Goal: Task Accomplishment & Management: Complete application form

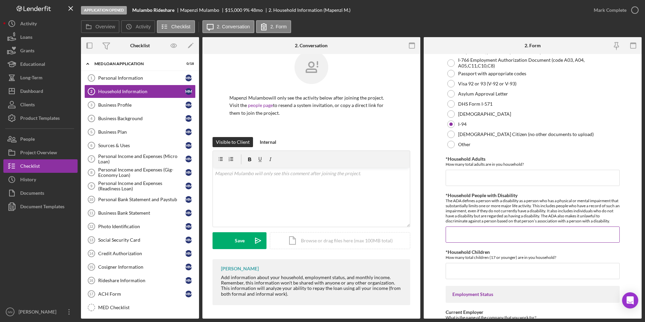
scroll to position [202, 0]
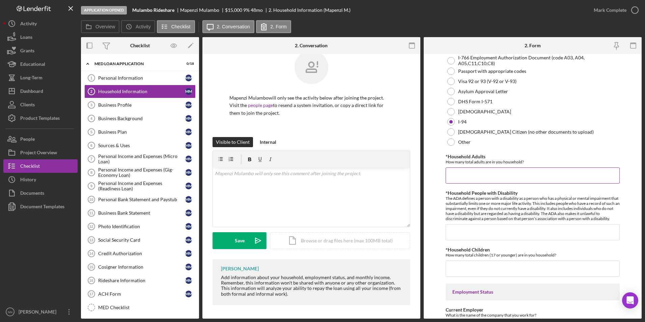
click at [537, 178] on input "*Household Adults" at bounding box center [533, 175] width 174 height 16
type input "5"
click at [496, 238] on input "*Household People with Disability" at bounding box center [533, 232] width 174 height 16
click at [478, 265] on input "*Household Children" at bounding box center [533, 268] width 174 height 16
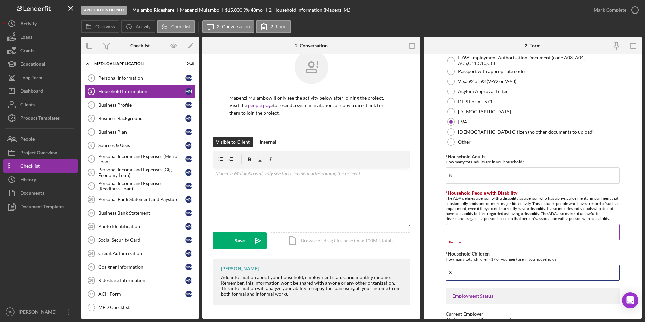
type input "3"
click at [483, 234] on input "*Household People with Disability" at bounding box center [533, 232] width 174 height 16
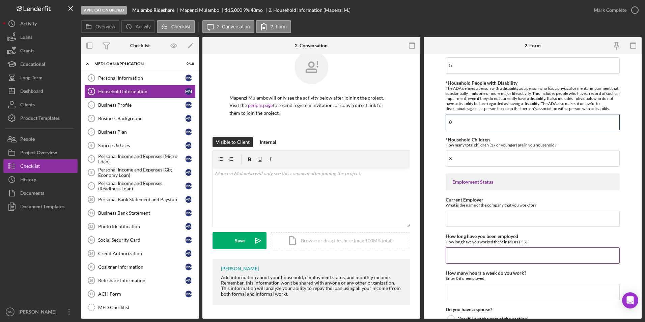
scroll to position [337, 0]
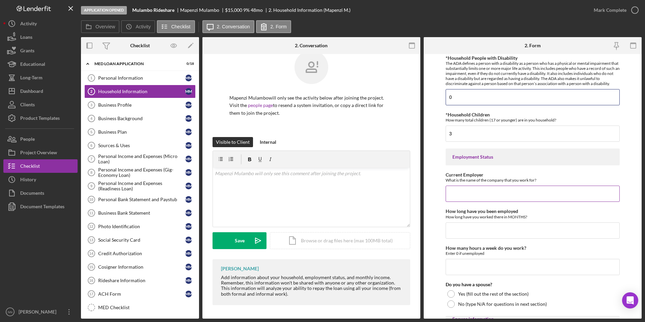
type input "0"
click at [459, 191] on input "Current Employer" at bounding box center [533, 194] width 174 height 16
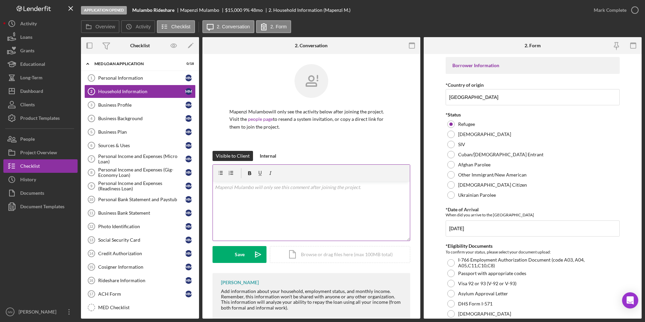
scroll to position [0, 0]
type input "Amazon"
click at [110, 26] on label "Overview" at bounding box center [105, 26] width 20 height 5
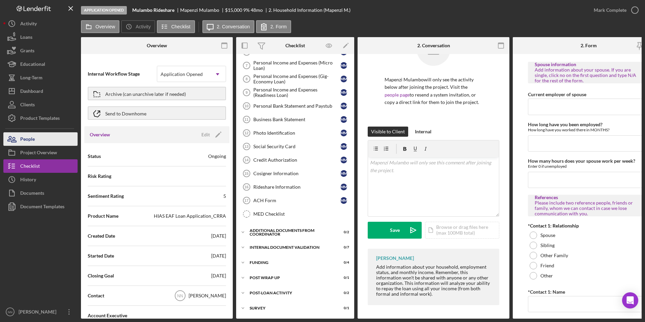
click at [58, 142] on button "People" at bounding box center [40, 138] width 74 height 13
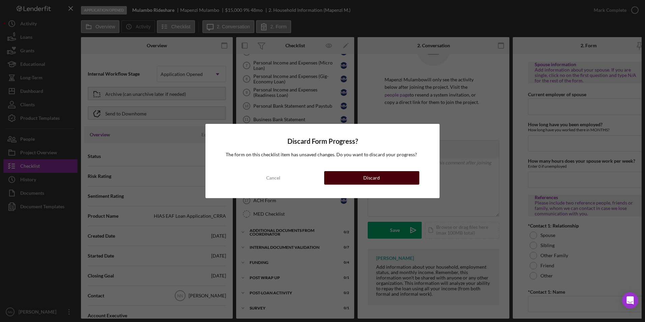
click at [343, 181] on button "Discard" at bounding box center [371, 177] width 95 height 13
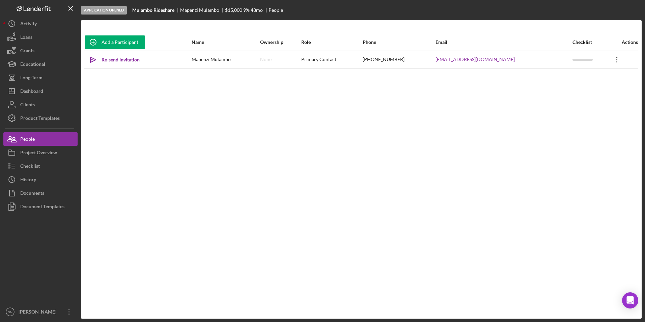
click at [620, 60] on icon "Icon/Overflow" at bounding box center [616, 59] width 17 height 17
click at [605, 73] on div "Icon/Edit Edit" at bounding box center [585, 77] width 74 height 14
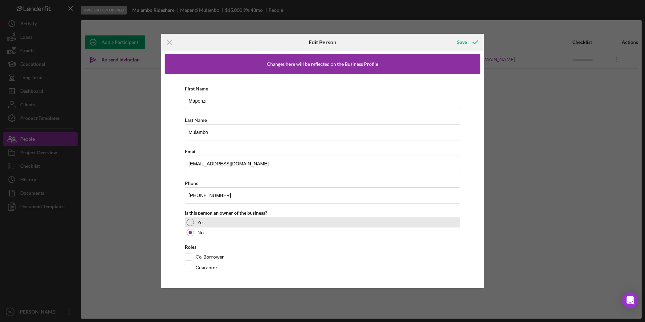
click at [218, 221] on div "Yes" at bounding box center [322, 222] width 275 height 10
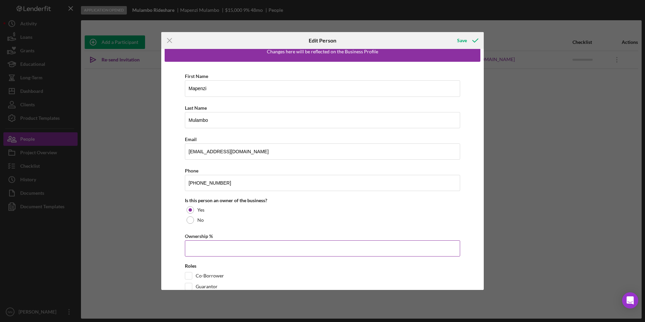
scroll to position [28, 0]
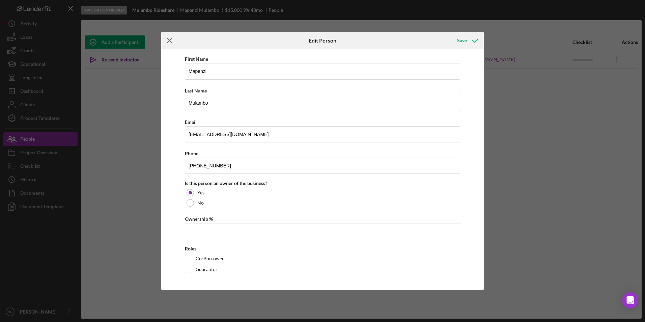
click at [168, 40] on icon "Icon/Menu Close" at bounding box center [169, 40] width 17 height 17
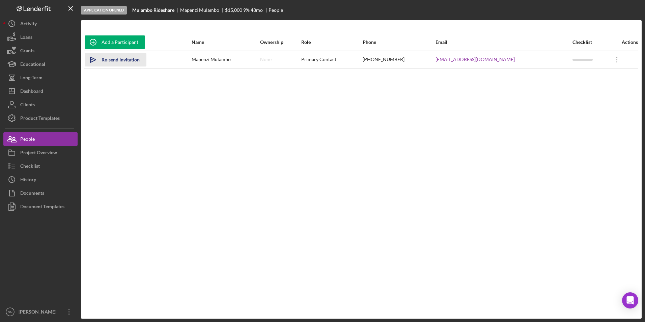
click at [115, 62] on div "Re-send Invitation" at bounding box center [121, 59] width 38 height 13
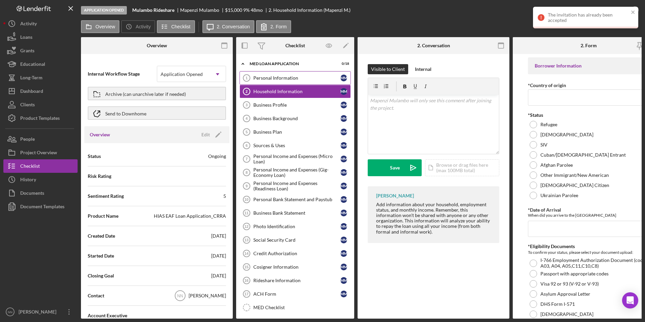
click at [278, 79] on div "Personal Information" at bounding box center [296, 77] width 87 height 5
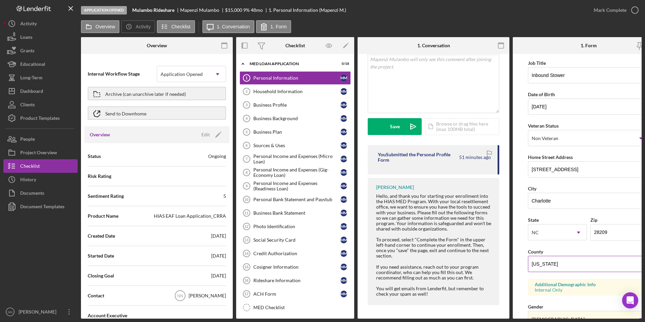
scroll to position [169, 0]
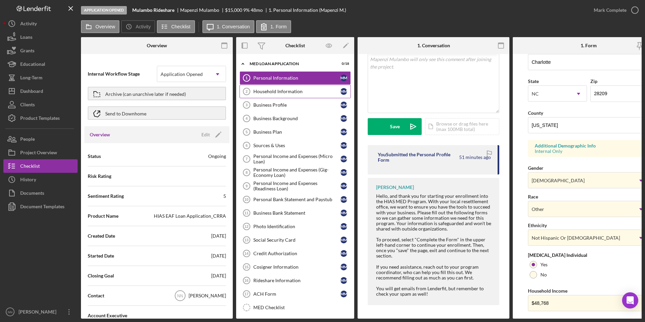
click at [312, 93] on div "Household Information" at bounding box center [296, 91] width 87 height 5
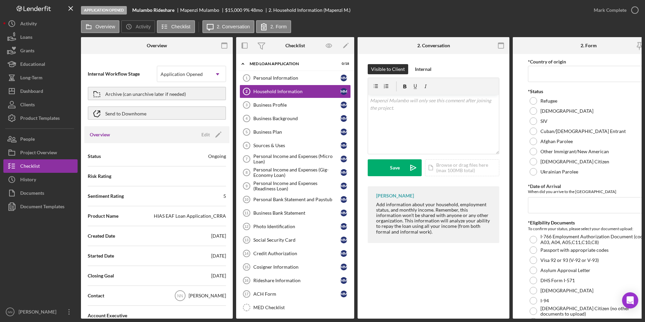
scroll to position [34, 0]
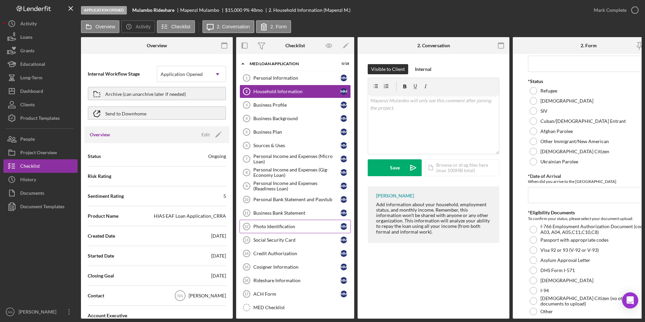
click at [303, 224] on div "Photo Identification" at bounding box center [296, 226] width 87 height 5
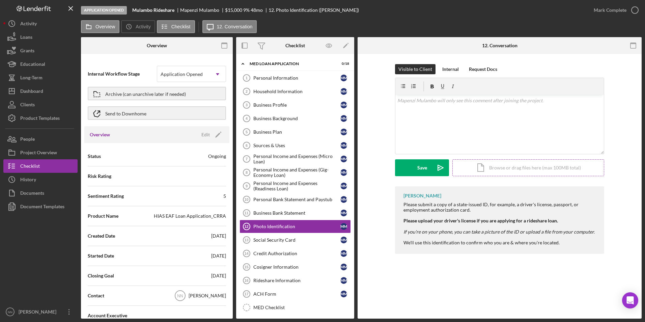
click at [551, 170] on div "Icon/Document Browse or drag files here (max 100MB total) Tap to choose files o…" at bounding box center [528, 167] width 152 height 17
click at [529, 168] on div "Icon/Document Browse or drag files here (max 100MB total) Tap to choose files o…" at bounding box center [528, 167] width 152 height 17
click at [420, 160] on div "Upload" at bounding box center [422, 167] width 15 height 17
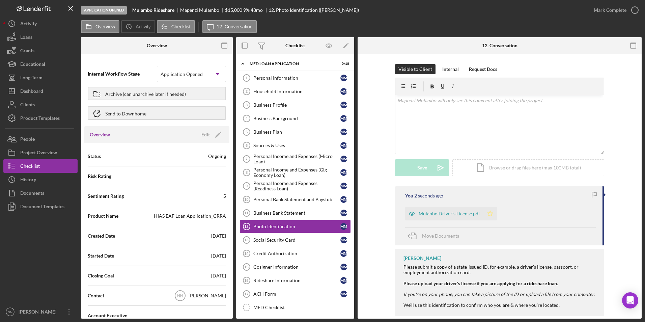
click at [488, 213] on icon "Icon/Star" at bounding box center [489, 213] width 13 height 13
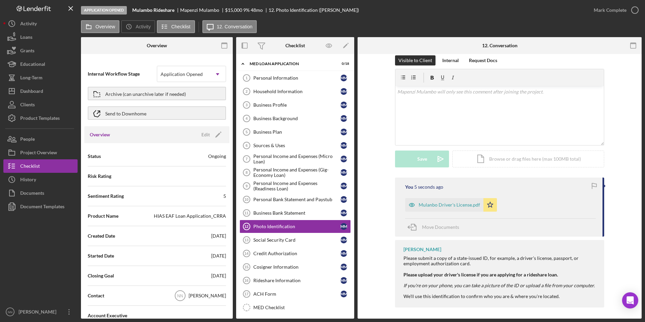
scroll to position [11, 0]
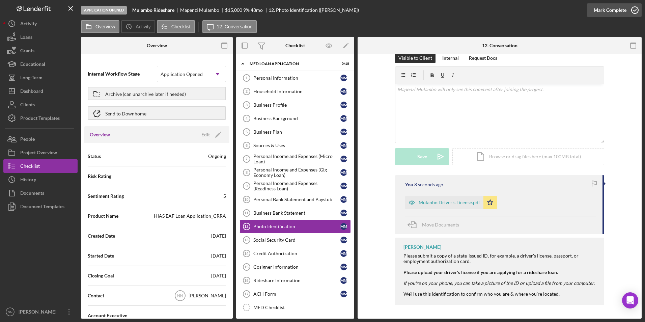
click at [630, 7] on icon "button" at bounding box center [634, 10] width 17 height 17
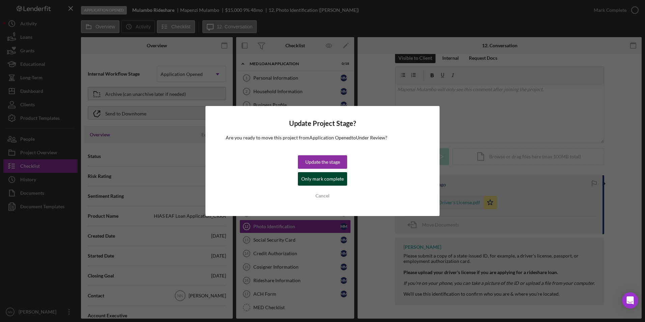
click at [334, 179] on div "Only mark complete" at bounding box center [322, 178] width 42 height 13
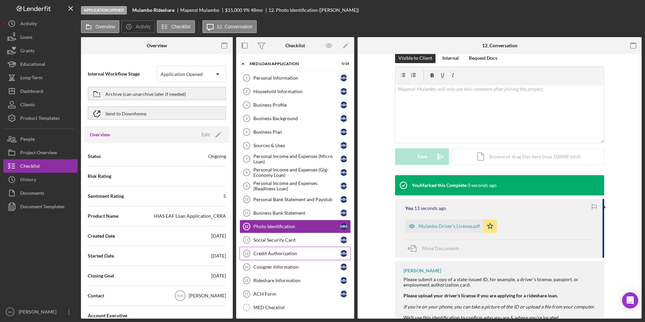
scroll to position [104, 0]
click at [294, 237] on div "Social Security Card" at bounding box center [296, 239] width 87 height 5
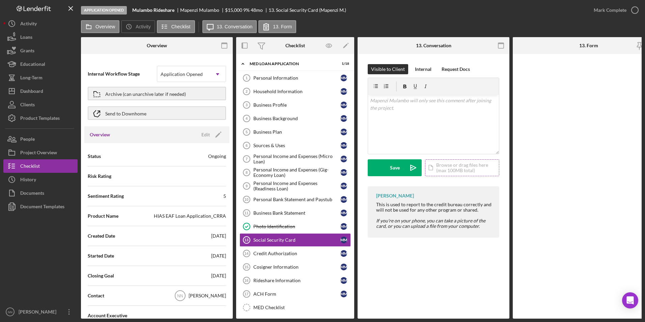
click at [466, 169] on div "Icon/Document Browse or drag files here (max 100MB total) Tap to choose files o…" at bounding box center [462, 167] width 74 height 17
click at [294, 104] on div "Business Profile" at bounding box center [296, 104] width 87 height 5
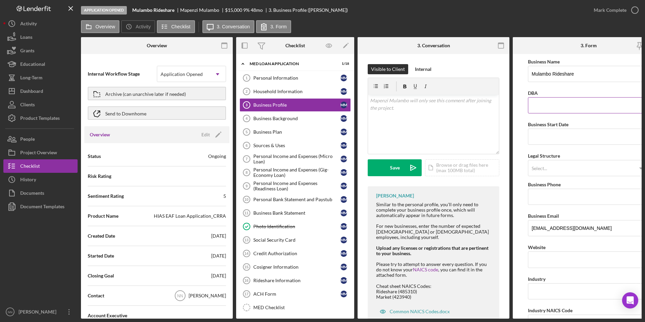
click at [547, 103] on input "DBA" at bounding box center [588, 105] width 121 height 16
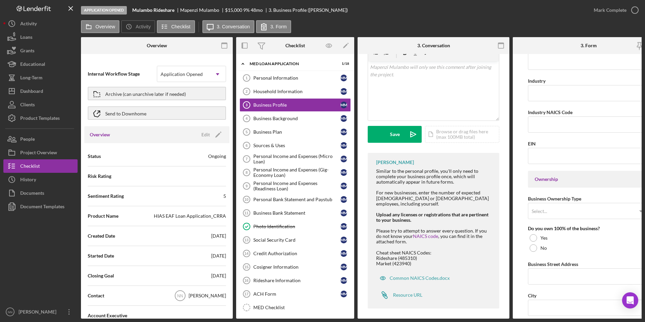
scroll to position [202, 0]
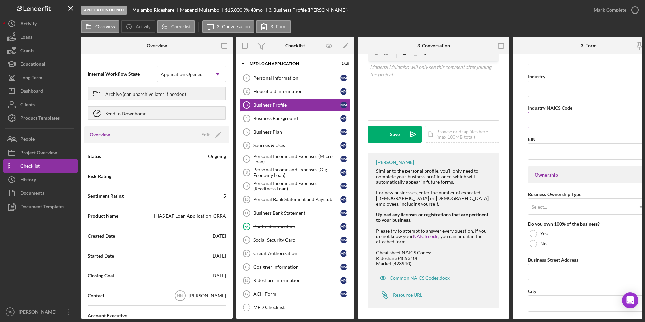
click at [562, 115] on input "Industry NAICS Code" at bounding box center [588, 120] width 121 height 16
type input "485310"
drag, startPoint x: 548, startPoint y: 118, endPoint x: 530, endPoint y: 118, distance: 17.9
click at [530, 118] on input "485310" at bounding box center [588, 120] width 121 height 16
click at [546, 153] on input "EIN" at bounding box center [588, 151] width 121 height 16
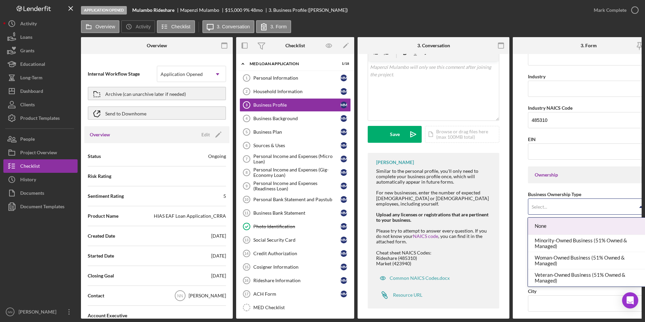
click at [557, 206] on div "Select..." at bounding box center [580, 207] width 105 height 16
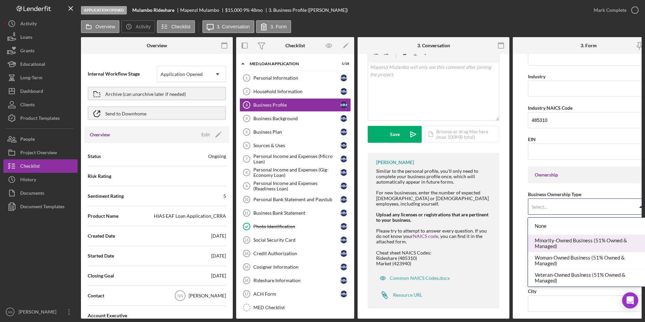
click at [560, 244] on div "Minority-Owned Business (51% Owned & Managed)" at bounding box center [587, 243] width 119 height 17
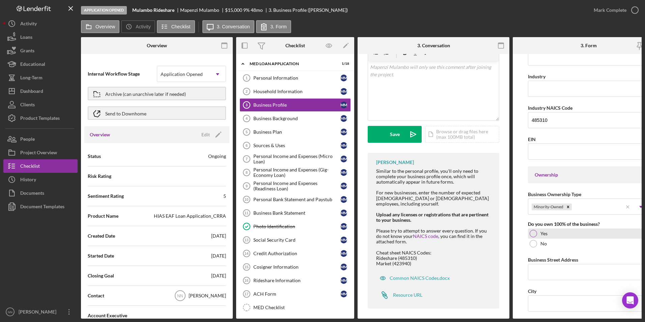
click at [551, 233] on div "Yes" at bounding box center [588, 233] width 121 height 10
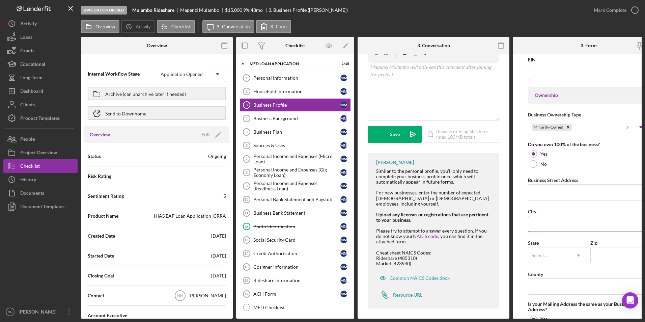
scroll to position [304, 0]
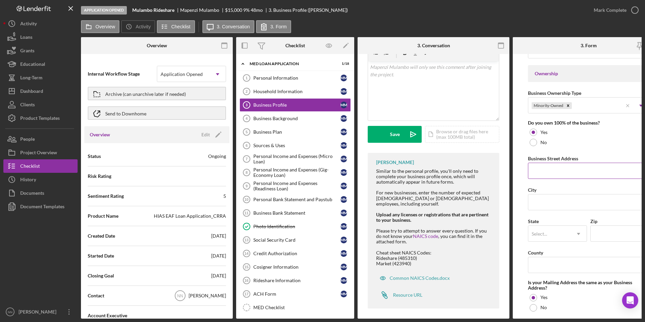
click at [550, 161] on label "Business Street Address" at bounding box center [553, 158] width 50 height 6
click at [550, 163] on input "Business Street Address" at bounding box center [588, 171] width 121 height 16
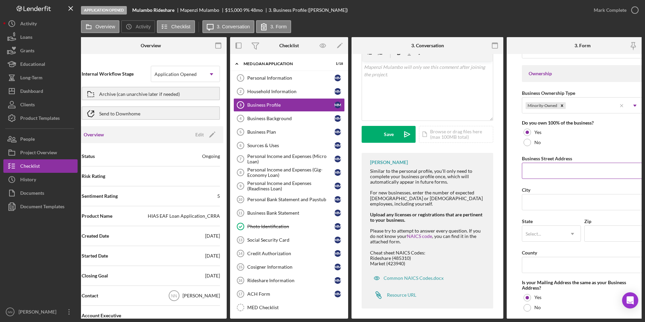
click at [552, 167] on input "Business Street Address" at bounding box center [582, 171] width 121 height 16
type input "1112 Scaleybark Rd Apt A-108"
type input "07/31/2025"
type input "Charlotte"
type input "28209"
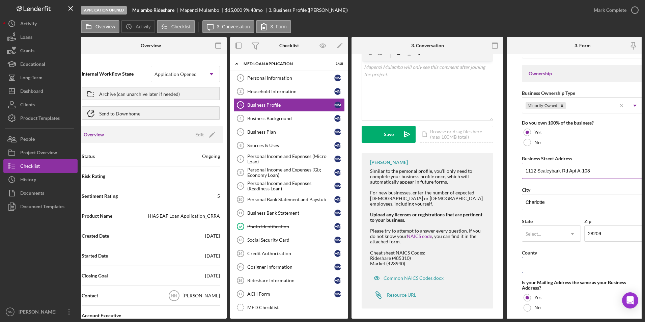
type input "North Carolina"
drag, startPoint x: 591, startPoint y: 170, endPoint x: 576, endPoint y: 168, distance: 14.3
click at [576, 168] on input "1112 Scaleybark Rd Apt A-108" at bounding box center [582, 171] width 121 height 16
type input "1112 Scaleybark Rd Apt 319"
click at [535, 225] on div "State Select... Icon/Dropdown Arrow" at bounding box center [551, 229] width 59 height 25
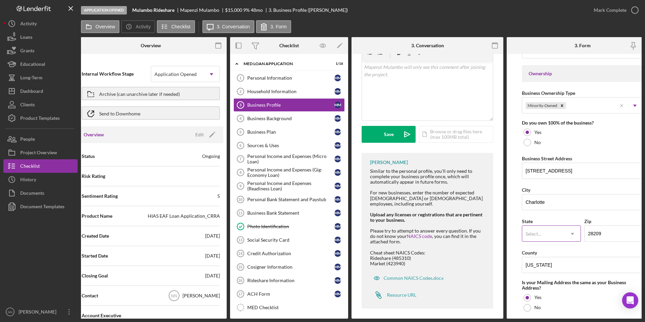
click at [535, 229] on div "Select..." at bounding box center [543, 234] width 42 height 16
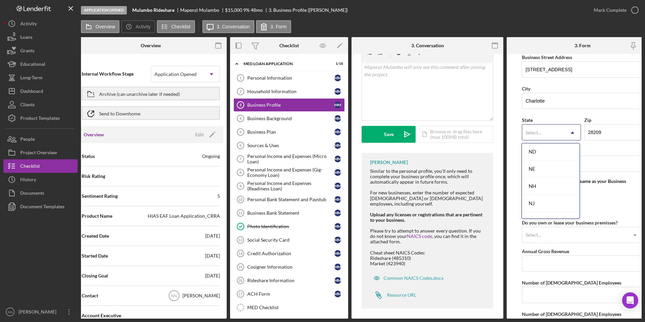
scroll to position [708, 0]
click at [508, 249] on form "Business Name Mulambo Rideshare DBA Business Start Date 07/31/2025 Legal Struct…" at bounding box center [583, 186] width 152 height 264
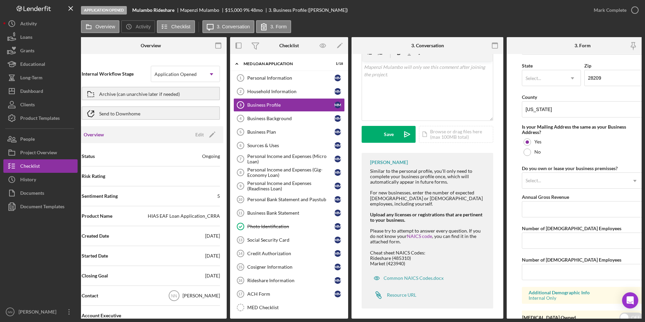
scroll to position [492, 0]
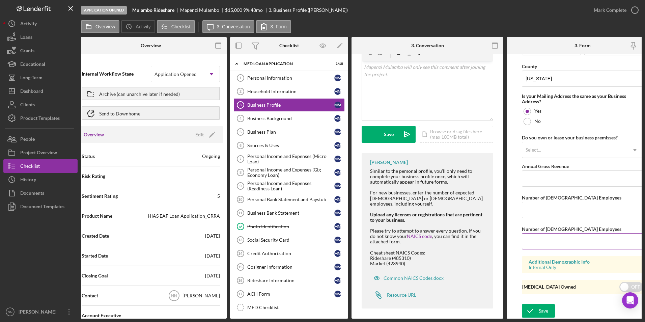
click at [558, 236] on input "Number of Part-Time Employees" at bounding box center [582, 241] width 121 height 16
click at [550, 206] on input "Number of Full-Time Employees" at bounding box center [582, 210] width 121 height 16
type input "1"
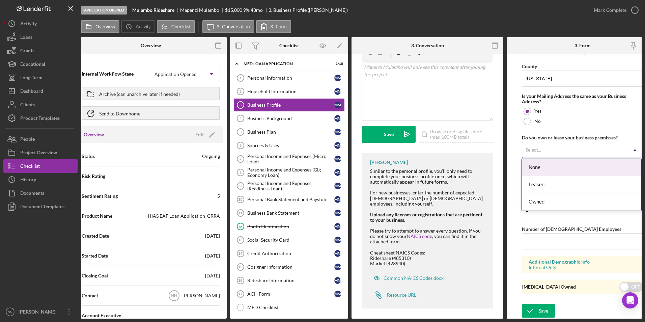
click at [550, 145] on div "Select..." at bounding box center [574, 150] width 105 height 16
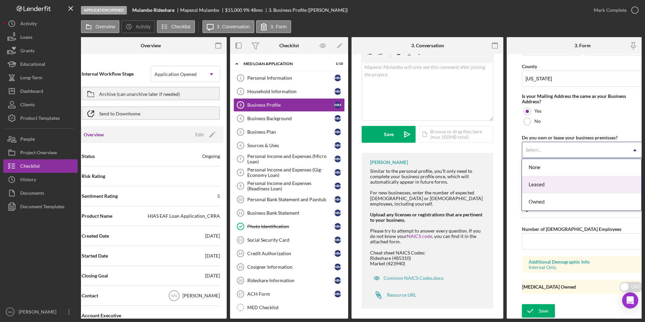
click at [547, 183] on div "Leased" at bounding box center [581, 184] width 119 height 17
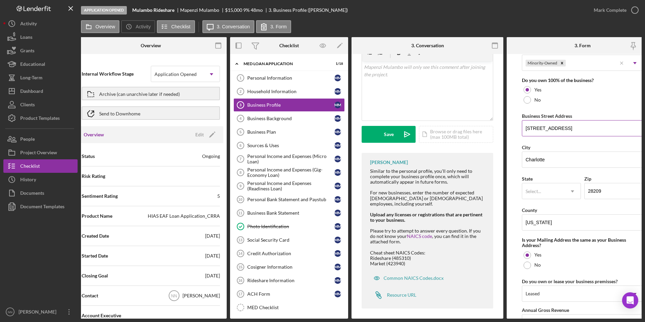
scroll to position [323, 0]
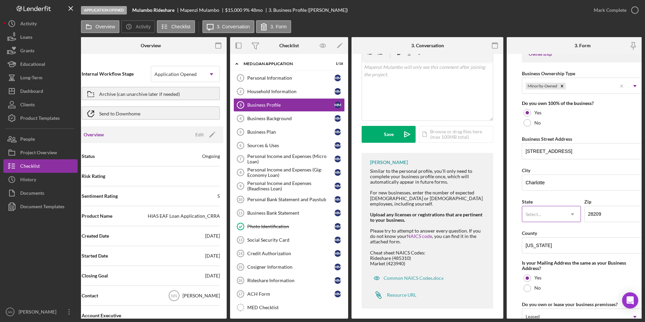
click at [552, 217] on div "Select..." at bounding box center [543, 214] width 42 height 16
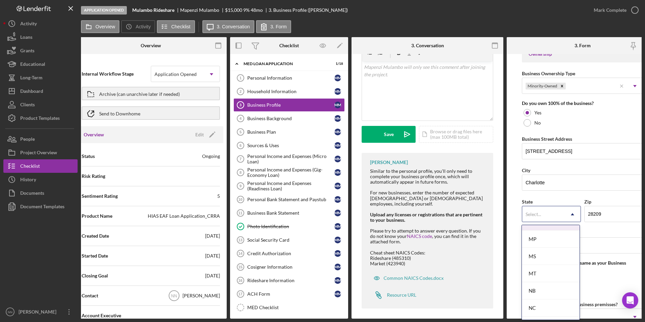
scroll to position [675, 0]
click at [542, 249] on div "NC" at bounding box center [551, 246] width 58 height 17
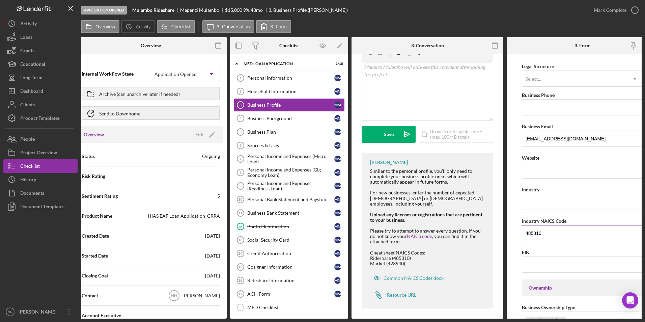
scroll to position [87, 0]
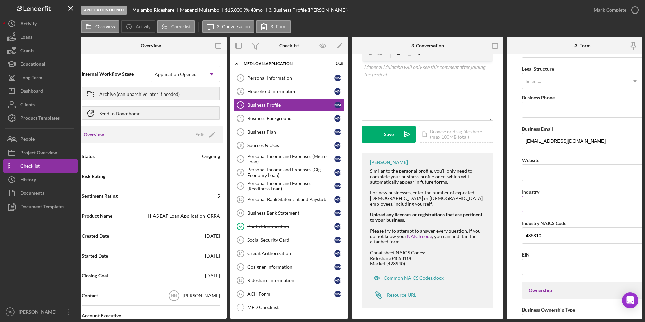
click at [544, 202] on input "Industry" at bounding box center [582, 204] width 121 height 16
click at [542, 200] on input "Industry" at bounding box center [582, 204] width 121 height 16
type input "Rideshare"
click at [561, 165] on input "Website" at bounding box center [582, 172] width 121 height 16
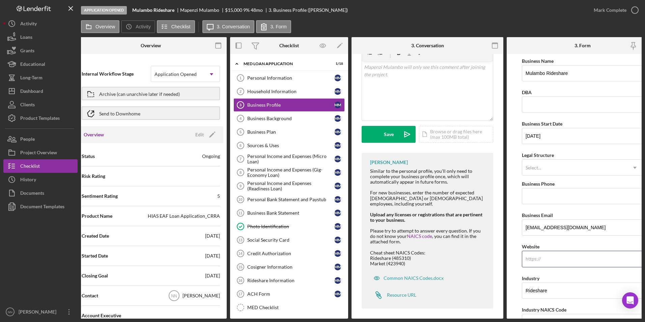
scroll to position [0, 0]
click at [552, 171] on div "Select..." at bounding box center [574, 169] width 105 height 16
click at [513, 148] on form "Business Name Mulambo Rideshare DBA Business Start Date 07/31/2025 Legal Struct…" at bounding box center [583, 186] width 152 height 264
click at [512, 97] on form "Business Name Mulambo Rideshare DBA Business Start Date 07/31/2025 Legal Struct…" at bounding box center [583, 186] width 152 height 264
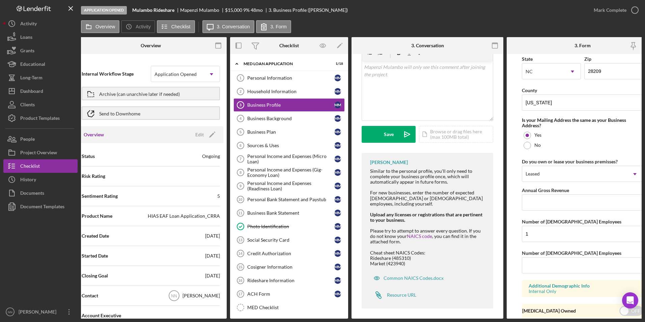
scroll to position [492, 0]
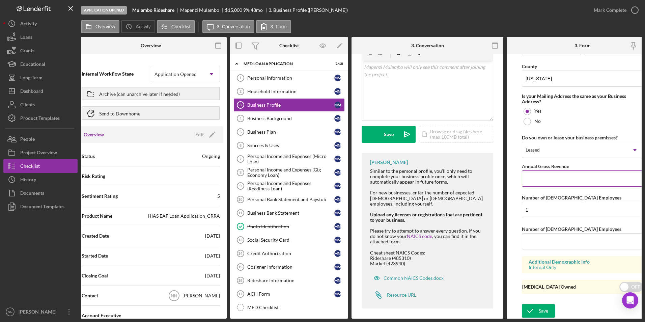
click at [612, 178] on input "Annual Gross Revenue" at bounding box center [582, 178] width 121 height 16
click at [558, 172] on input "Annual Gross Revenue" at bounding box center [582, 178] width 121 height 16
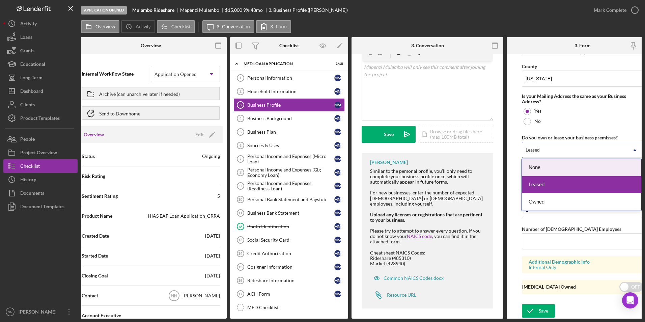
click at [549, 145] on div "Leased" at bounding box center [574, 150] width 105 height 16
click at [545, 181] on div "Leased" at bounding box center [581, 184] width 119 height 17
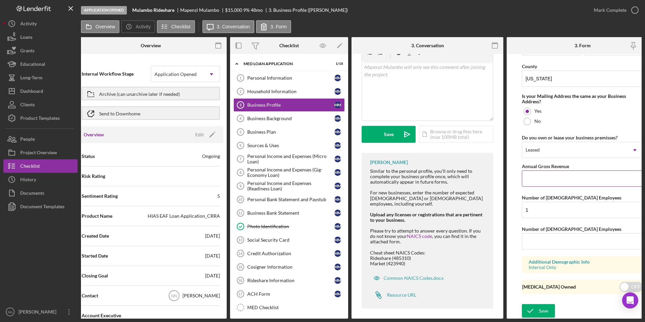
click at [549, 175] on input "Annual Gross Revenue" at bounding box center [582, 178] width 121 height 16
click at [515, 155] on form "Business Name Mulambo Rideshare DBA Business Start Date 07/31/2025 Legal Struct…" at bounding box center [583, 186] width 152 height 264
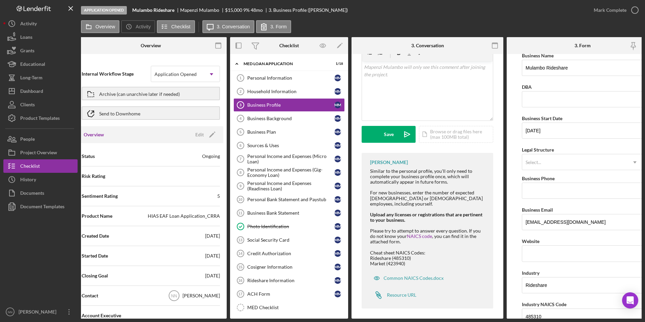
scroll to position [0, 0]
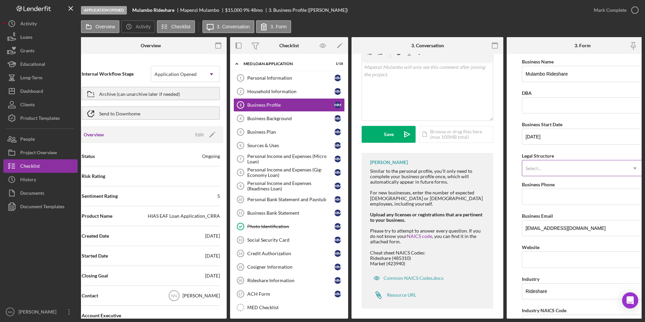
click at [545, 170] on div "Select..." at bounding box center [574, 169] width 105 height 16
click at [560, 168] on div "Select..." at bounding box center [574, 169] width 105 height 16
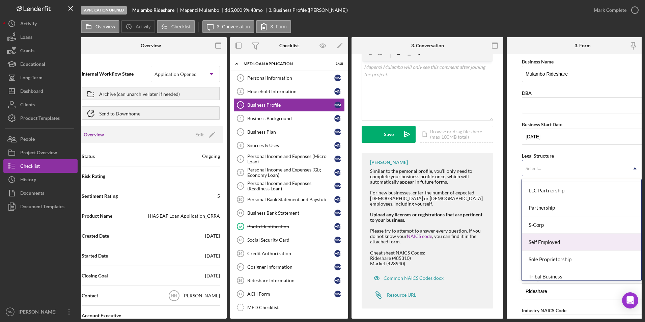
scroll to position [157, 0]
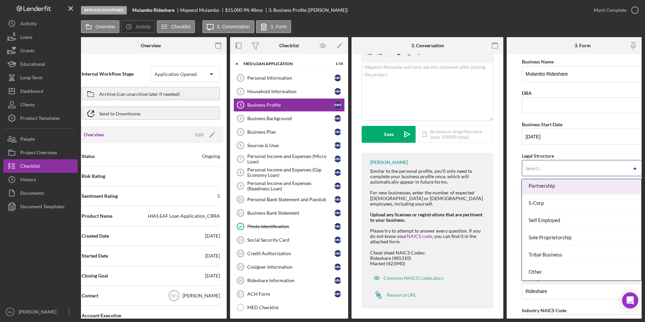
click at [515, 130] on form "Business Name Mulambo Rideshare DBA Business Start Date 07/31/2025 Legal Struct…" at bounding box center [583, 186] width 152 height 264
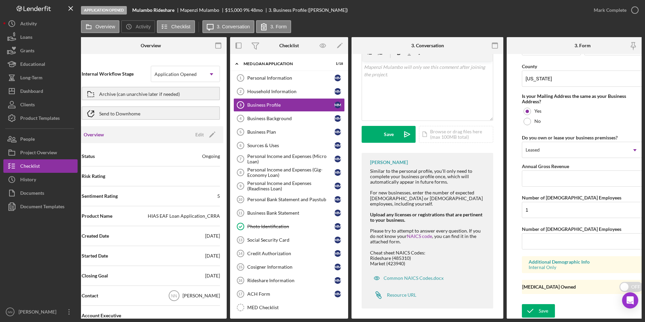
scroll to position [492, 0]
click at [545, 305] on div "Save" at bounding box center [543, 310] width 9 height 13
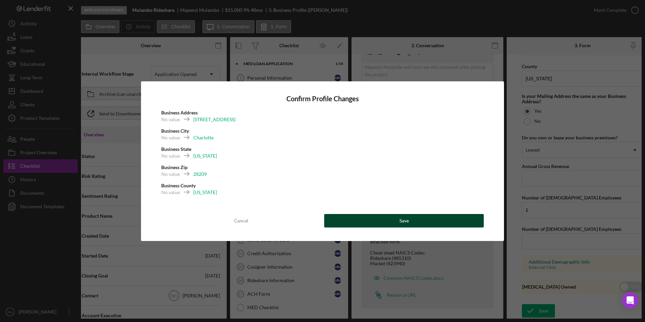
click at [349, 219] on button "Save" at bounding box center [404, 220] width 160 height 13
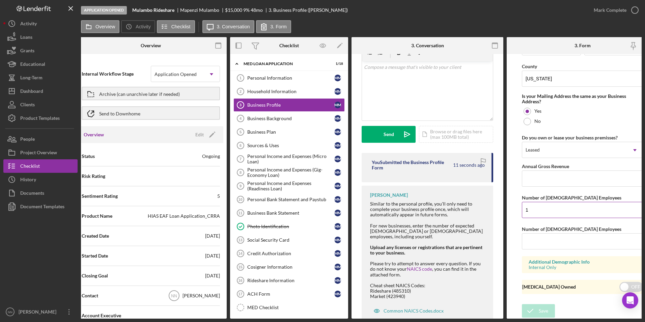
drag, startPoint x: 553, startPoint y: 204, endPoint x: 523, endPoint y: 205, distance: 30.4
click at [523, 205] on input "1" at bounding box center [582, 210] width 121 height 16
click at [277, 122] on link "Business Background 4 Business Background M M" at bounding box center [288, 118] width 111 height 13
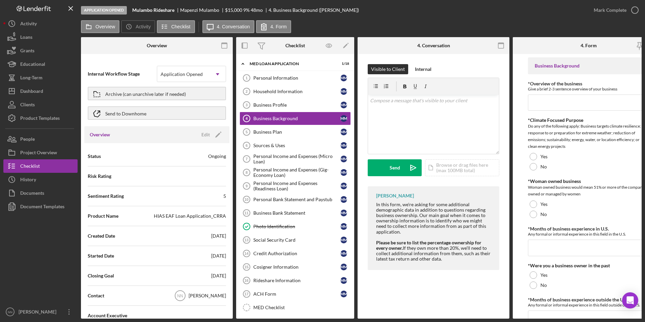
click at [497, 44] on icon "button" at bounding box center [500, 45] width 15 height 15
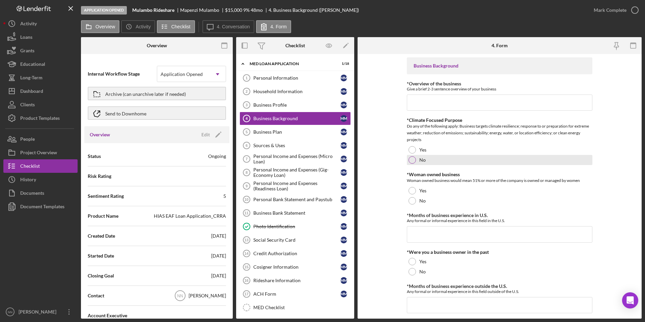
click at [414, 162] on div at bounding box center [411, 159] width 7 height 7
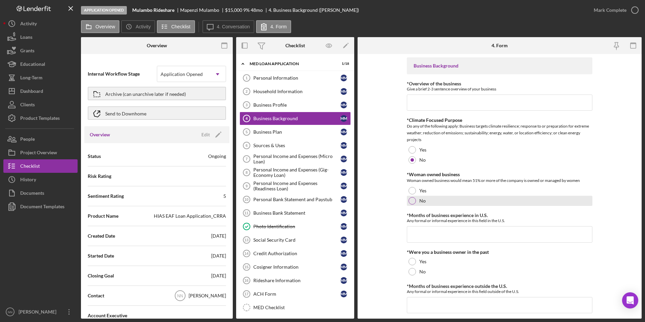
click at [418, 199] on div "No" at bounding box center [500, 201] width 186 height 10
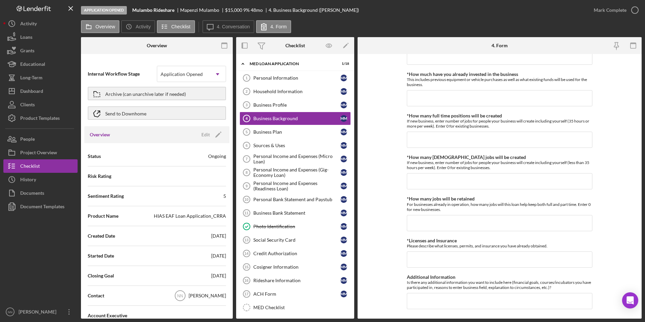
scroll to position [263, 0]
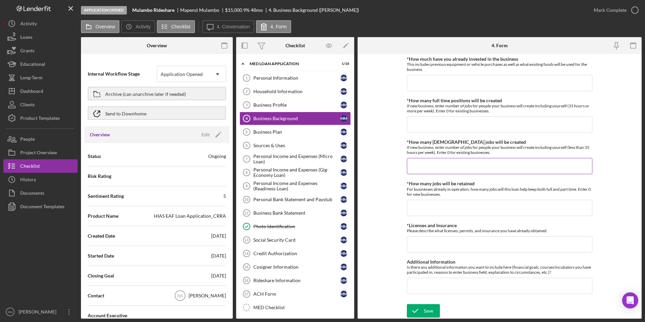
click at [431, 162] on input "*How many part time jobs will be created" at bounding box center [500, 166] width 186 height 16
type input "1"
click at [435, 209] on input "*How many jobs will be retained" at bounding box center [500, 208] width 186 height 16
click at [451, 248] on input "*Licenses and Insurance" at bounding box center [500, 244] width 186 height 16
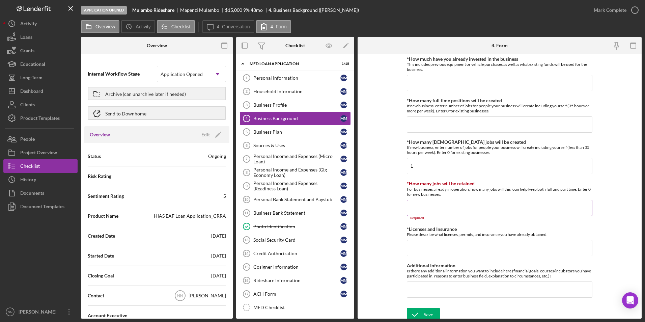
click at [421, 209] on input "*How many jobs will be retained" at bounding box center [500, 208] width 186 height 16
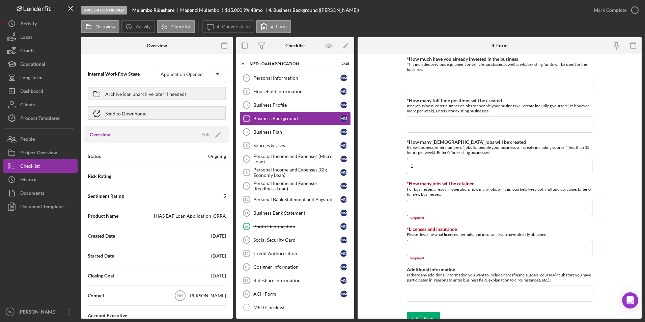
drag, startPoint x: 419, startPoint y: 162, endPoint x: 383, endPoint y: 163, distance: 35.5
click at [383, 163] on form "Business Background *Overview of the business Give a brief 2-3 sentence overvie…" at bounding box center [500, 186] width 284 height 264
click at [280, 79] on div "Personal Information" at bounding box center [296, 77] width 87 height 5
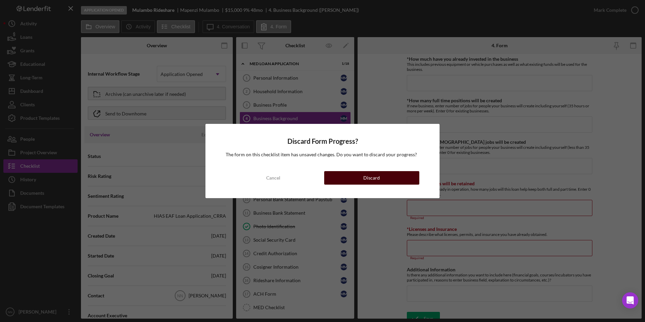
click at [341, 182] on button "Discard" at bounding box center [371, 177] width 95 height 13
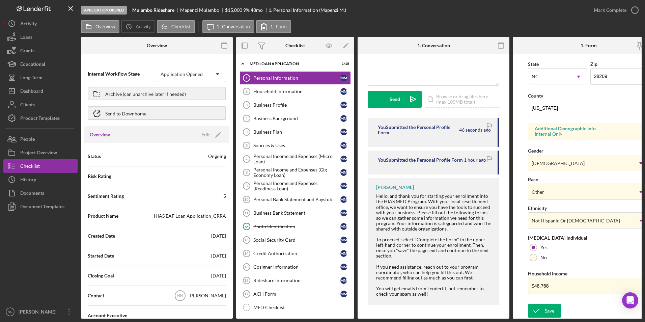
scroll to position [188, 0]
click at [627, 13] on icon "button" at bounding box center [634, 10] width 17 height 17
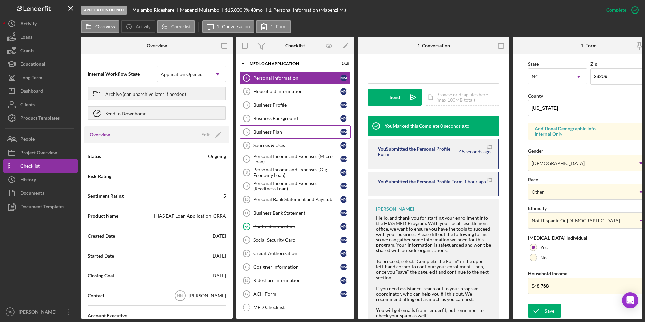
scroll to position [58, 0]
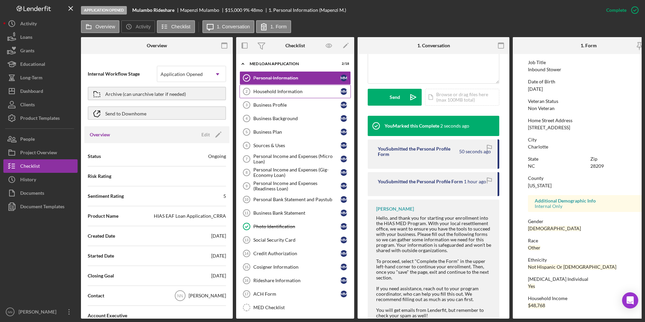
click at [275, 93] on div "Household Information" at bounding box center [296, 91] width 87 height 5
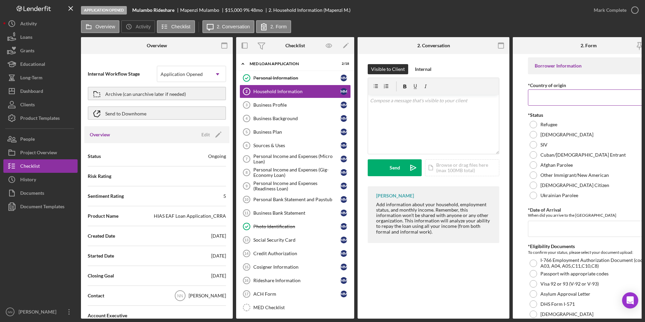
click at [566, 96] on input "*Country of origin" at bounding box center [588, 97] width 121 height 16
type input "Democratic Republic of Congo"
type input "12/11/2024"
type input "5"
type input "0"
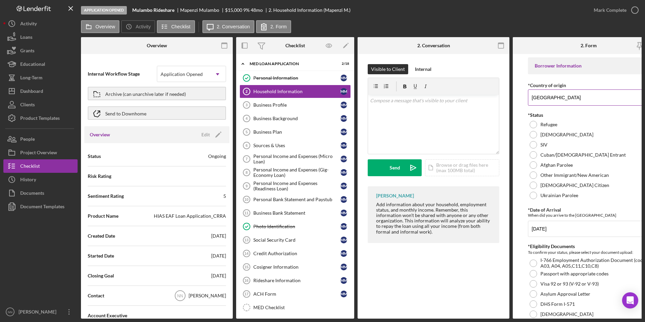
type input "3"
type input "Amazon"
click at [532, 126] on div at bounding box center [533, 124] width 7 height 7
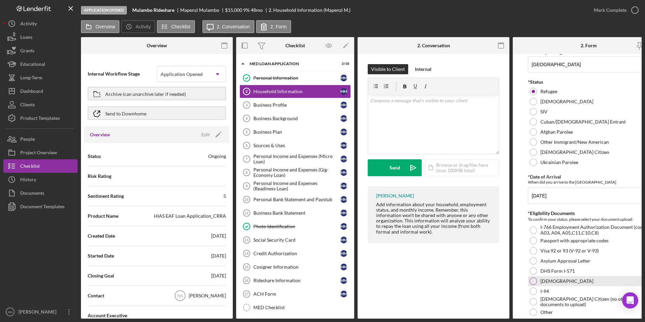
scroll to position [101, 0]
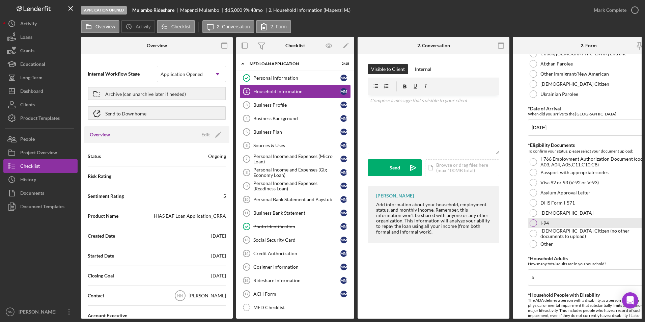
click at [532, 220] on div at bounding box center [533, 222] width 7 height 7
click at [492, 169] on div "Icon/Document Browse or drag files here (max 100MB total) Tap to choose files o…" at bounding box center [462, 167] width 74 height 17
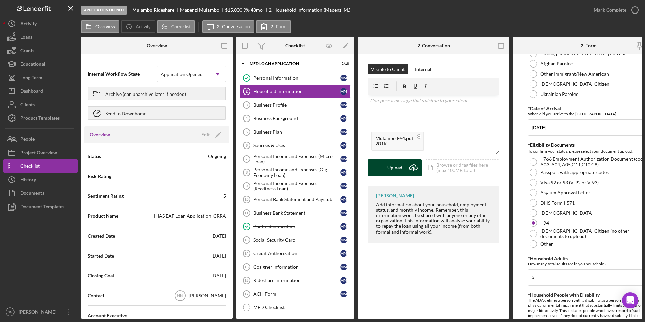
click at [392, 165] on div "Upload" at bounding box center [394, 167] width 15 height 17
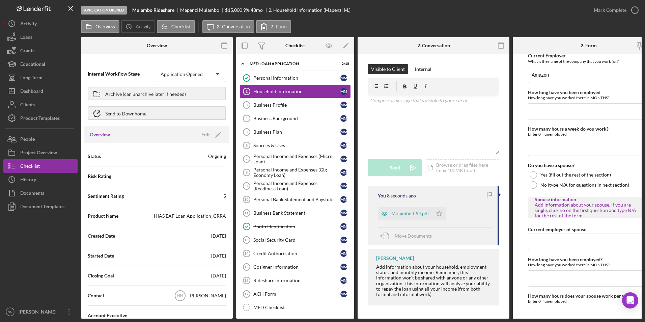
scroll to position [2, 0]
click at [437, 212] on polygon "button" at bounding box center [439, 212] width 6 height 5
click at [533, 174] on div at bounding box center [533, 174] width 7 height 7
click at [322, 160] on div "Personal Income and Expenses (Micro Loan)" at bounding box center [296, 158] width 87 height 11
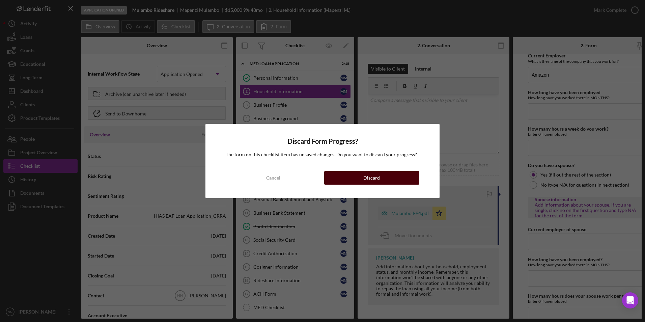
click at [340, 180] on button "Discard" at bounding box center [371, 177] width 95 height 13
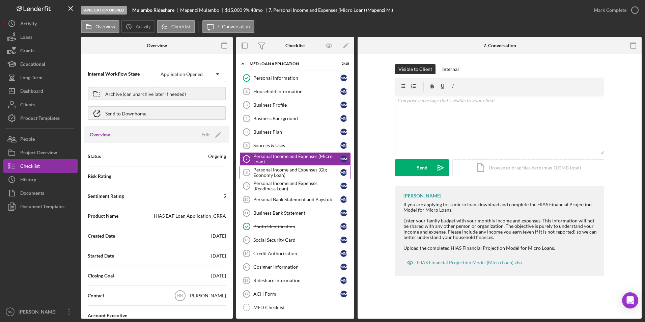
click at [303, 176] on div "Personal Income and Expenses (Gig-Economy Loan)" at bounding box center [296, 172] width 87 height 11
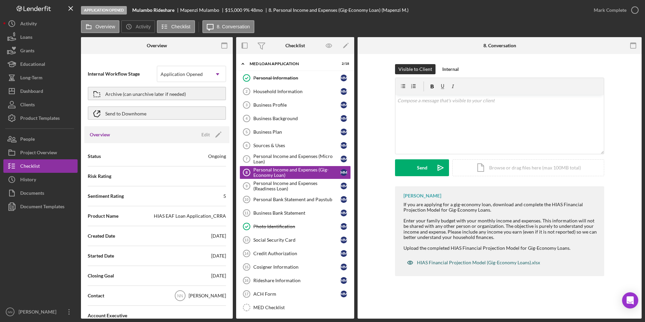
click at [518, 262] on div "HIAS Financial Projection Model (Gig-Economy Loans).xlsx" at bounding box center [478, 262] width 123 height 5
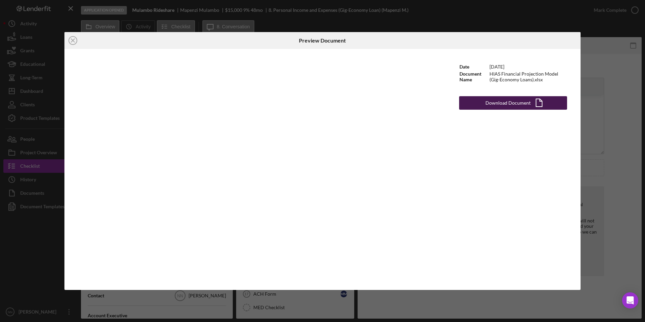
click at [485, 102] on button "Download Document Icon/Document" at bounding box center [513, 102] width 108 height 13
drag, startPoint x: 599, startPoint y: 94, endPoint x: 587, endPoint y: 100, distance: 13.6
click at [599, 94] on div "Icon/Close Preview Document Date 8/20/2025 Document Name HIAS Financial Project…" at bounding box center [322, 161] width 645 height 322
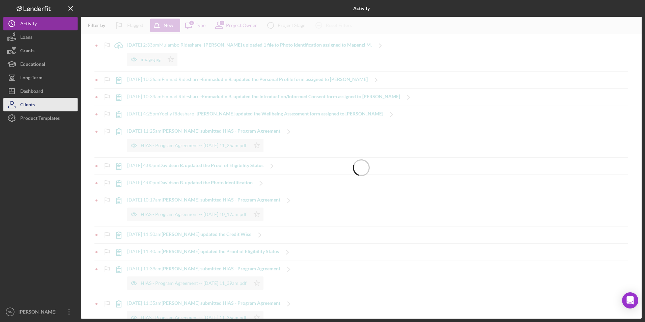
click at [43, 104] on button "Clients" at bounding box center [40, 104] width 74 height 13
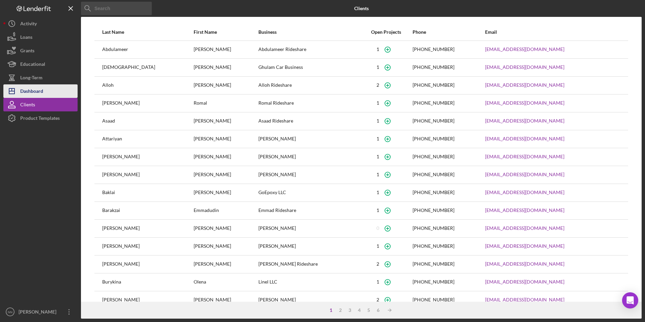
click at [47, 92] on button "Icon/Dashboard Dashboard" at bounding box center [40, 90] width 74 height 13
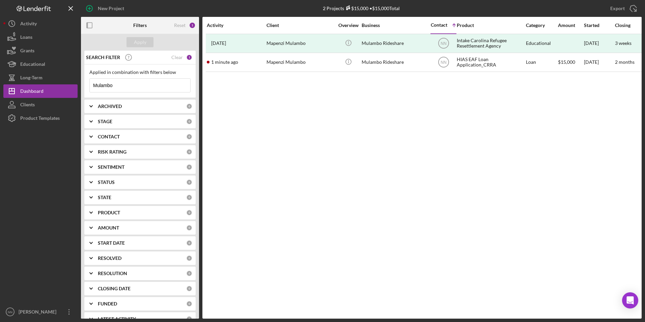
drag, startPoint x: 111, startPoint y: 87, endPoint x: 83, endPoint y: 90, distance: 28.2
click at [83, 89] on div "SEARCH FILTER Clear 1 Applied in combination with filters below Mulambo Icon/Me…" at bounding box center [140, 185] width 118 height 268
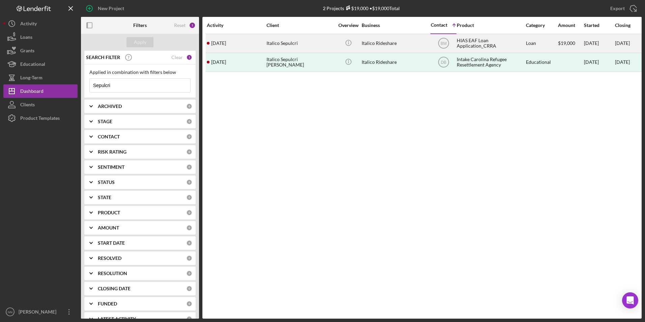
type input "Sepulcri"
click at [332, 37] on div "Italico Sepulcri" at bounding box center [299, 43] width 67 height 18
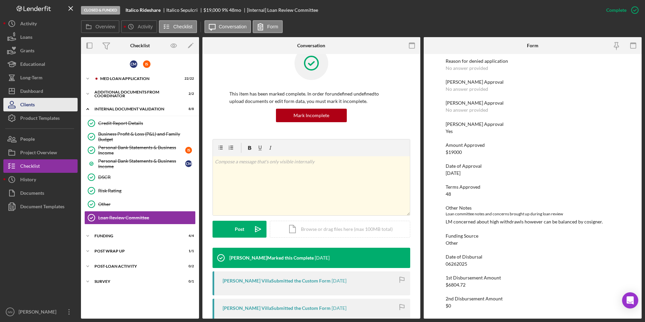
scroll to position [34, 0]
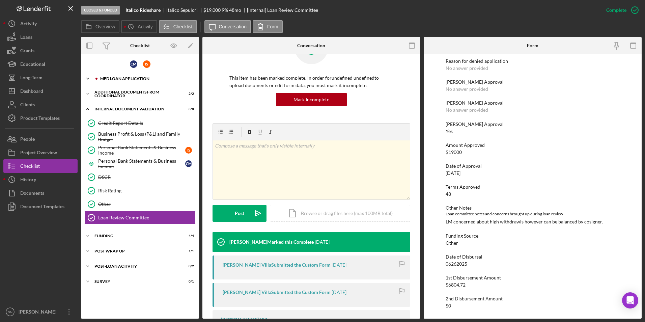
click at [136, 77] on div "MED Loan Application" at bounding box center [145, 79] width 90 height 4
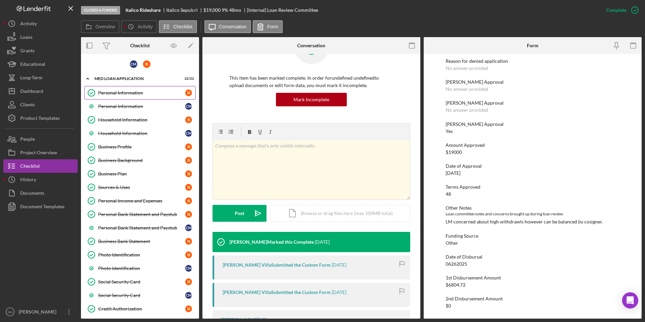
click at [141, 92] on div "Personal Information" at bounding box center [141, 92] width 87 height 5
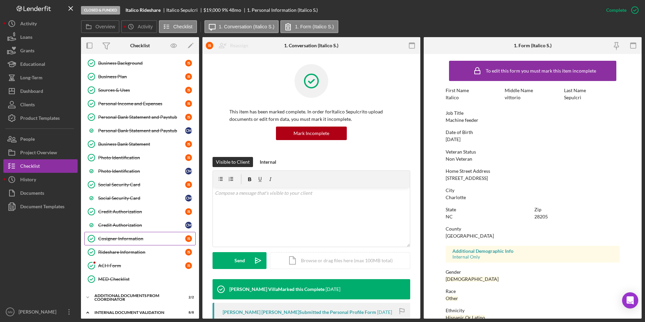
scroll to position [135, 0]
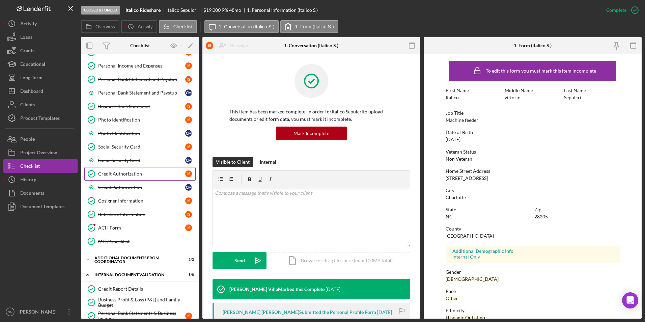
click at [133, 171] on div "Credit Authorization" at bounding box center [141, 173] width 87 height 5
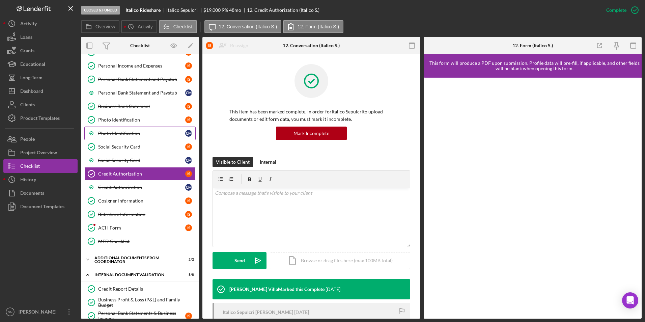
click at [133, 133] on div "Photo Identification" at bounding box center [141, 133] width 87 height 5
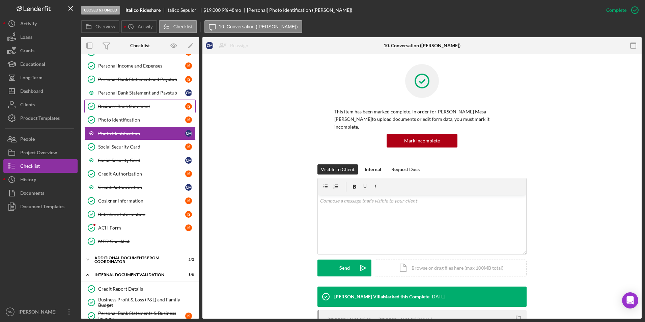
click at [137, 104] on div "Business Bank Statement" at bounding box center [141, 106] width 87 height 5
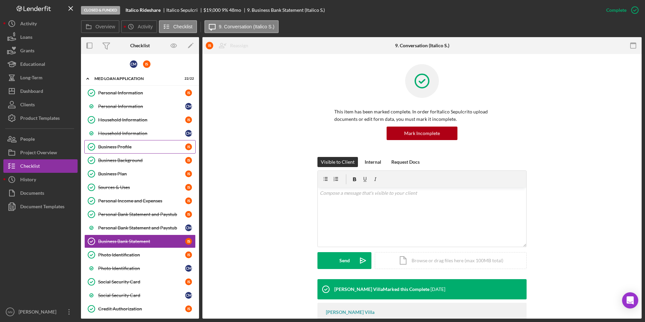
click at [143, 146] on div "Business Profile" at bounding box center [141, 146] width 87 height 5
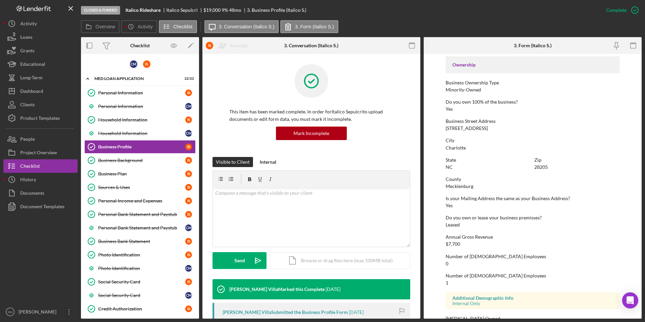
scroll to position [244, 0]
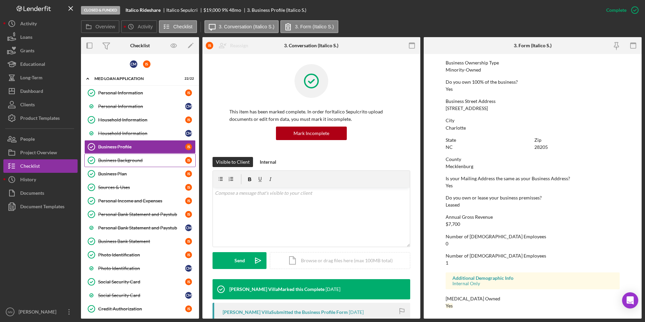
click at [137, 158] on div "Business Background" at bounding box center [141, 160] width 87 height 5
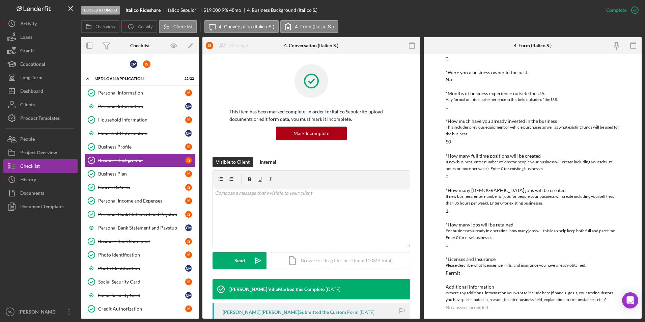
scroll to position [187, 0]
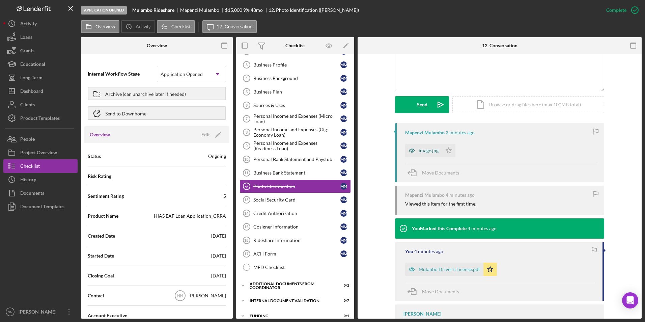
scroll to position [155, 0]
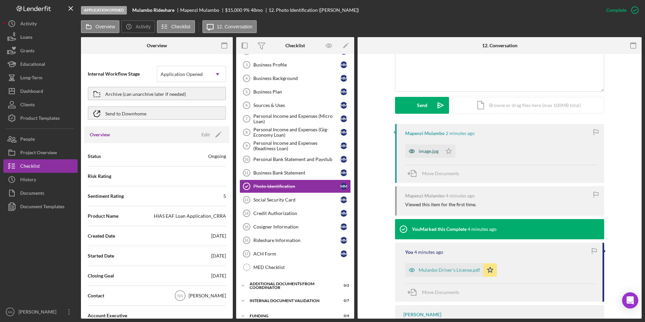
click at [424, 155] on div "image.jpg" at bounding box center [423, 150] width 37 height 13
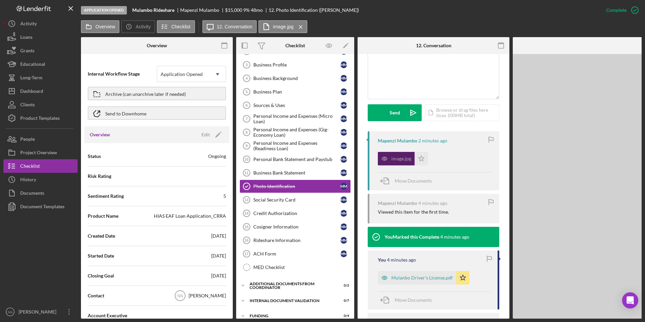
scroll to position [163, 0]
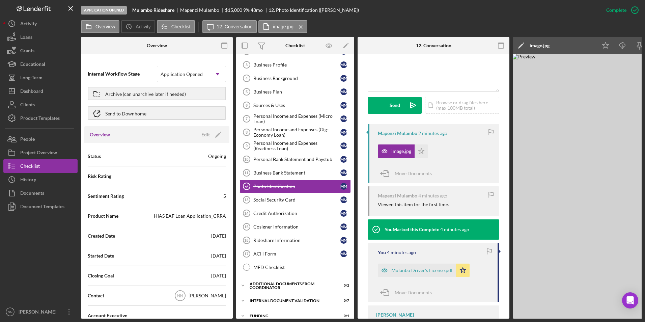
click at [563, 21] on div "Overview Icon/History Activity Checklist Icon/Message 12. Conversation image.jp…" at bounding box center [361, 26] width 561 height 13
click at [553, 22] on div "Overview Icon/History Activity Checklist Icon/Message 12. Conversation image.jp…" at bounding box center [361, 26] width 561 height 13
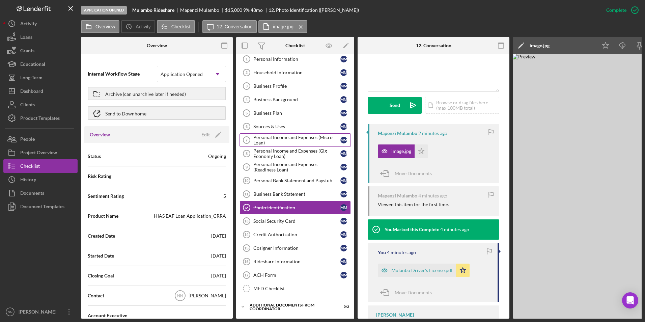
scroll to position [0, 0]
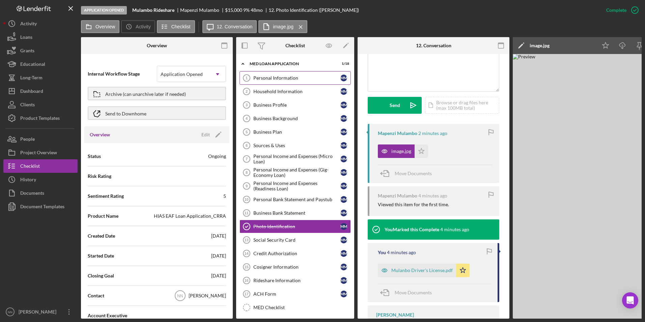
click at [271, 80] on div "Personal Information" at bounding box center [296, 77] width 87 height 5
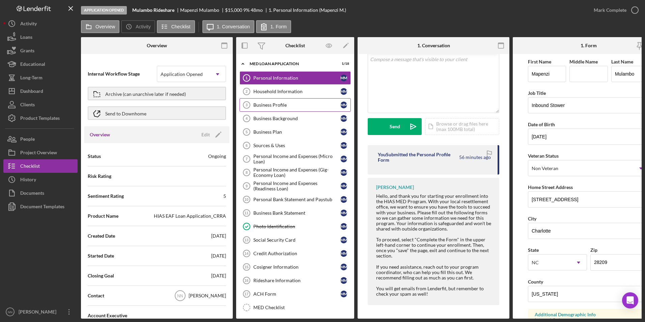
click at [295, 104] on div "Business Profile" at bounding box center [296, 104] width 87 height 5
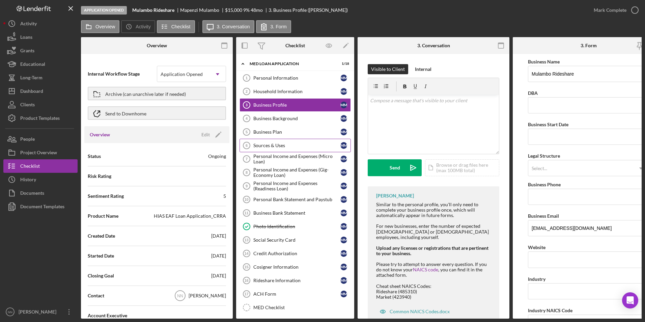
click at [301, 143] on div "Sources & Uses" at bounding box center [296, 145] width 87 height 5
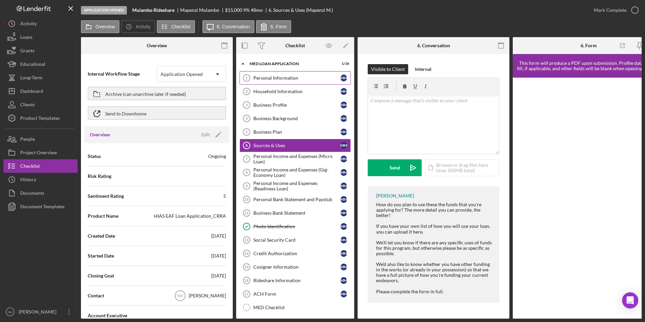
click at [302, 76] on div "Personal Information" at bounding box center [296, 77] width 87 height 5
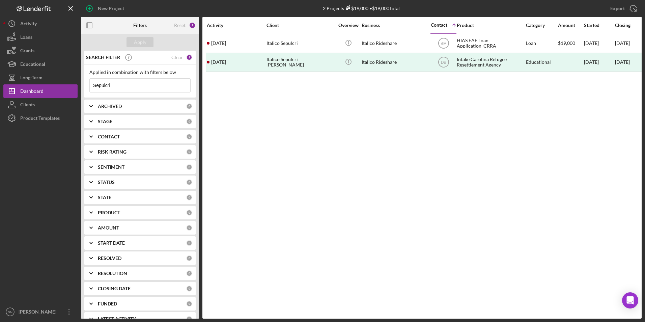
drag, startPoint x: 130, startPoint y: 85, endPoint x: 92, endPoint y: 84, distance: 38.1
click at [92, 84] on input "Sepulcri" at bounding box center [140, 85] width 101 height 13
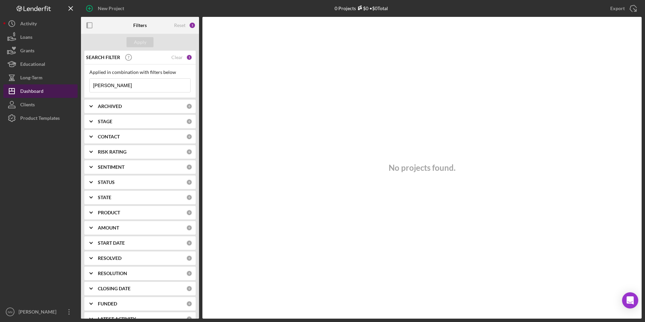
drag, startPoint x: 121, startPoint y: 89, endPoint x: 63, endPoint y: 86, distance: 57.7
click at [63, 86] on div "New Project 0 Projects $0 • $0 Total Sepulcri Export Icon/Export Filters Reset …" at bounding box center [322, 159] width 638 height 318
type input "[PERSON_NAME]"
click at [49, 104] on button "Clients" at bounding box center [40, 104] width 74 height 13
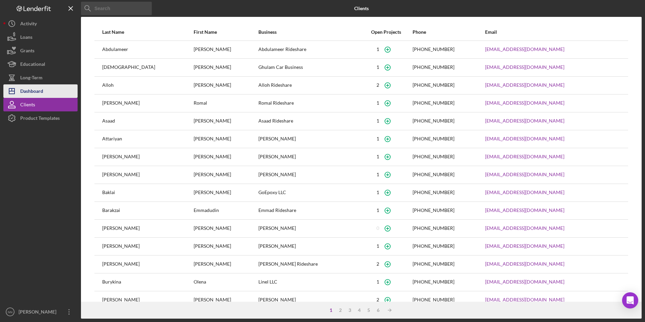
click at [42, 90] on div "Dashboard" at bounding box center [31, 91] width 23 height 15
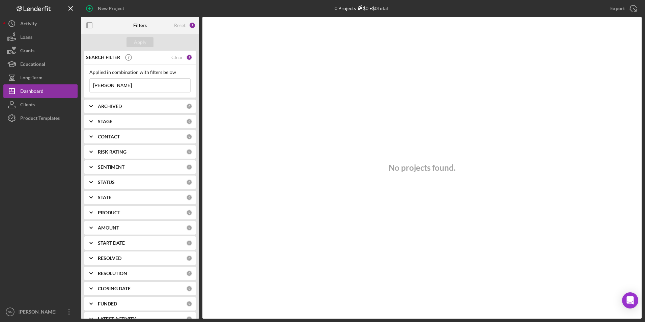
drag, startPoint x: 122, startPoint y: 87, endPoint x: 85, endPoint y: 87, distance: 36.4
click at [85, 87] on div "Applied in combination with filters below [PERSON_NAME] Icon/Menu Close" at bounding box center [139, 80] width 111 height 33
type input "l"
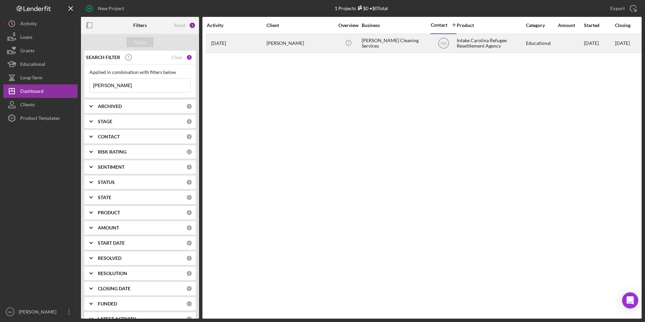
type input "[PERSON_NAME]"
click at [233, 47] on div "[DATE] [PERSON_NAME]" at bounding box center [236, 43] width 59 height 18
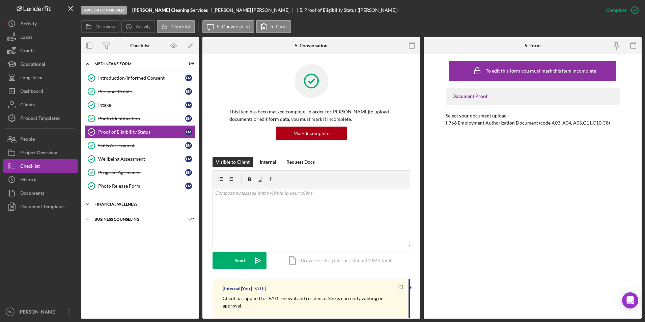
click at [105, 206] on div "Icon/Expander Financial Wellness 1 / 3" at bounding box center [140, 203] width 118 height 13
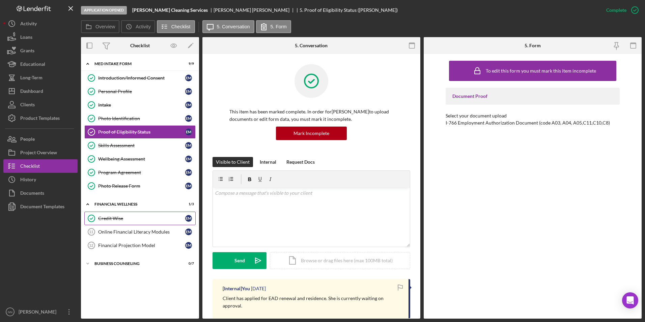
click at [141, 220] on div "Credit Wise" at bounding box center [141, 218] width 87 height 5
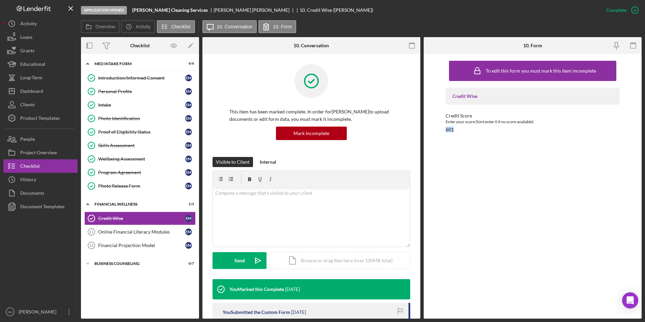
drag, startPoint x: 460, startPoint y: 128, endPoint x: 446, endPoint y: 131, distance: 14.2
click at [446, 131] on div "Credit Score Enter your score (hint enter 0 if no score available) 601" at bounding box center [533, 122] width 174 height 19
click at [128, 245] on div "Financial Projection Model" at bounding box center [141, 245] width 87 height 5
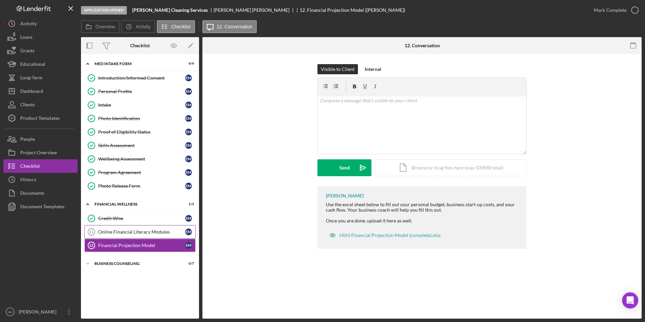
click at [143, 233] on div "Online Financial Literacy Modules" at bounding box center [141, 231] width 87 height 5
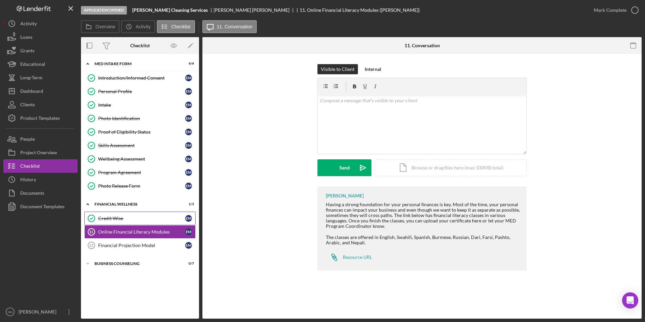
click at [143, 219] on div "Credit Wise" at bounding box center [141, 218] width 87 height 5
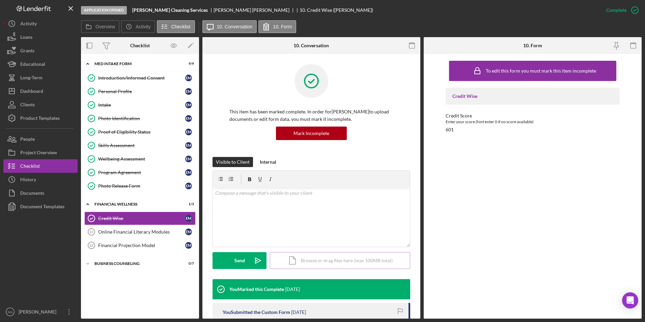
scroll to position [87, 0]
